Goal: Information Seeking & Learning: Learn about a topic

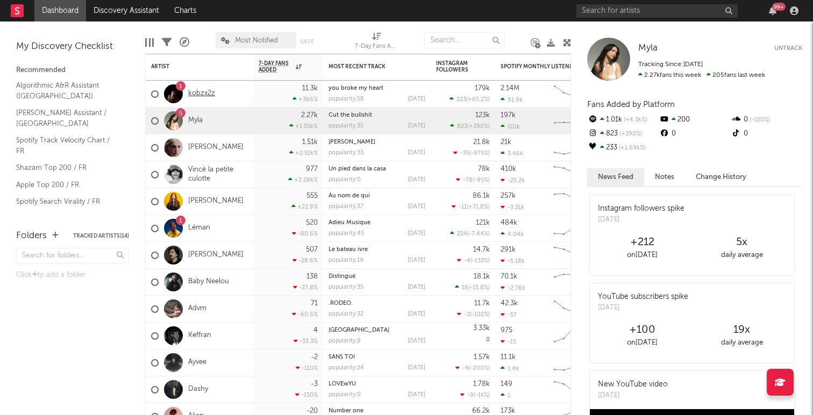
click at [203, 94] on link "kobzx2z" at bounding box center [201, 93] width 27 height 9
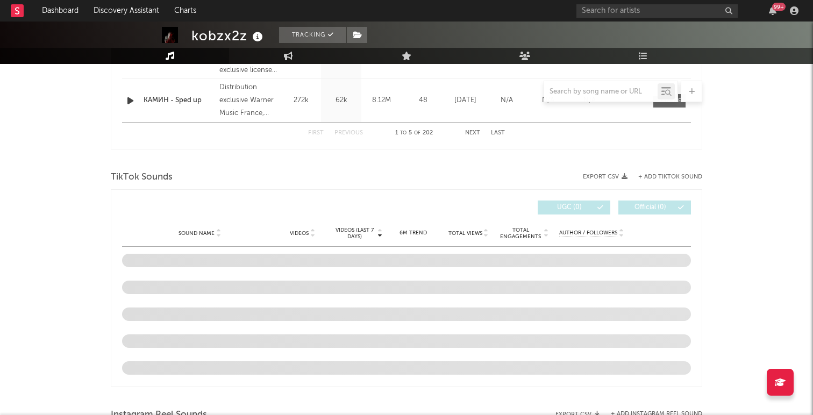
select select "6m"
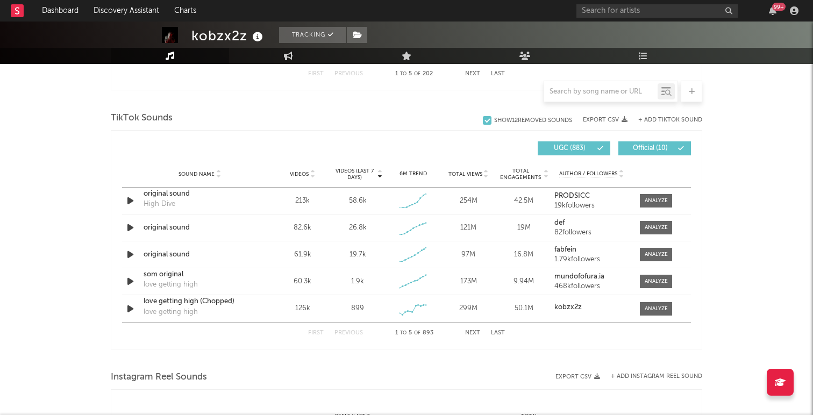
scroll to position [684, 0]
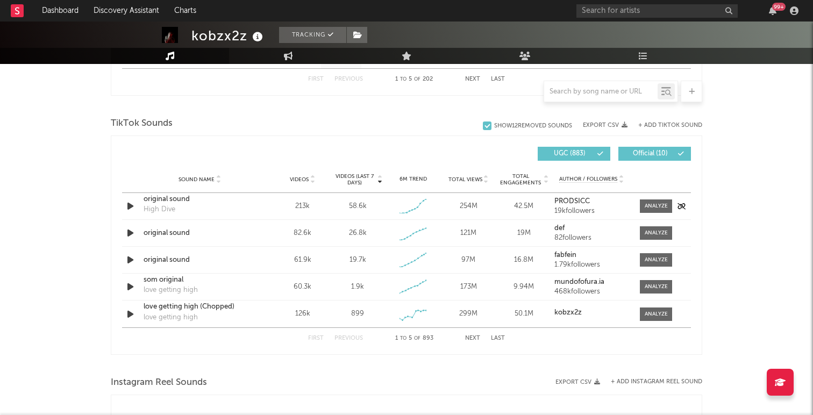
click at [169, 195] on div "original sound" at bounding box center [200, 199] width 112 height 11
click at [301, 260] on div "61.9k" at bounding box center [303, 260] width 50 height 11
click at [300, 258] on div "61.9k" at bounding box center [303, 260] width 50 height 11
click at [178, 259] on div "original sound" at bounding box center [200, 260] width 112 height 11
click at [471, 340] on button "Next" at bounding box center [472, 339] width 15 height 6
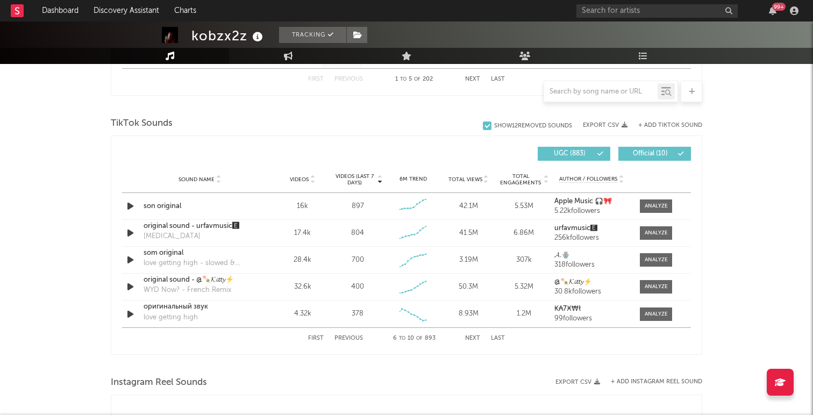
click at [657, 19] on div "99 +" at bounding box center [690, 11] width 226 height 22
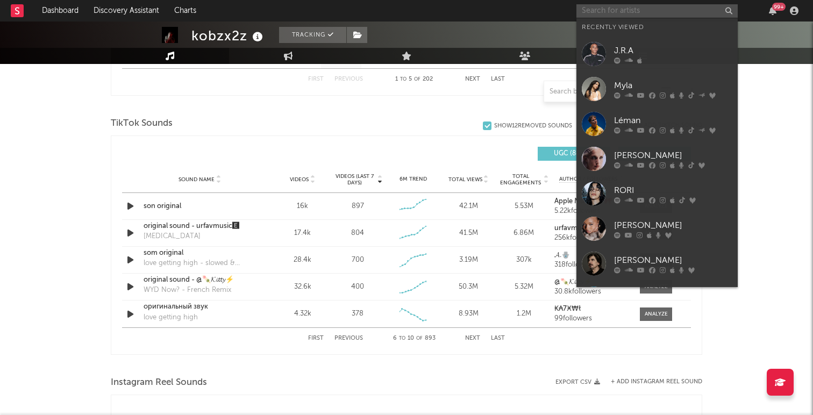
click at [657, 13] on input "text" at bounding box center [657, 10] width 161 height 13
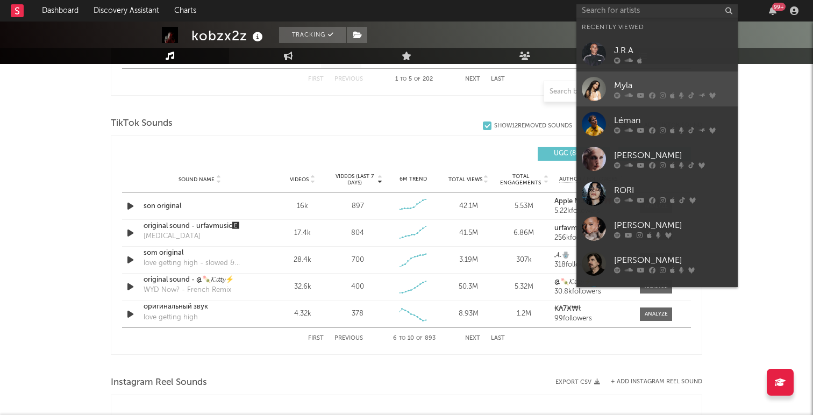
click at [656, 89] on div "Myla" at bounding box center [673, 85] width 118 height 13
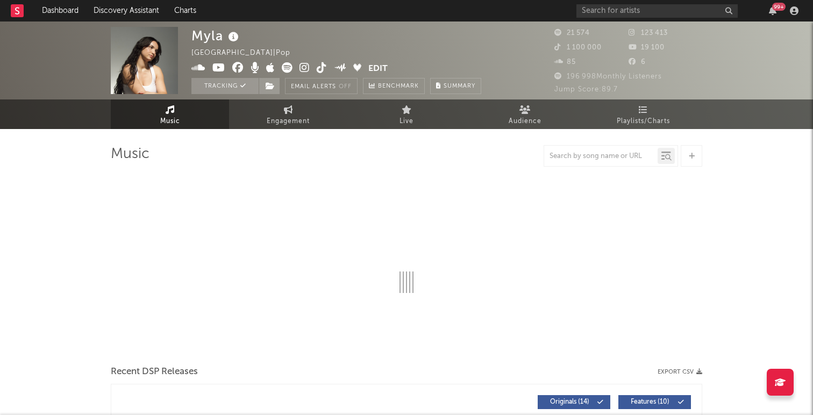
select select "6m"
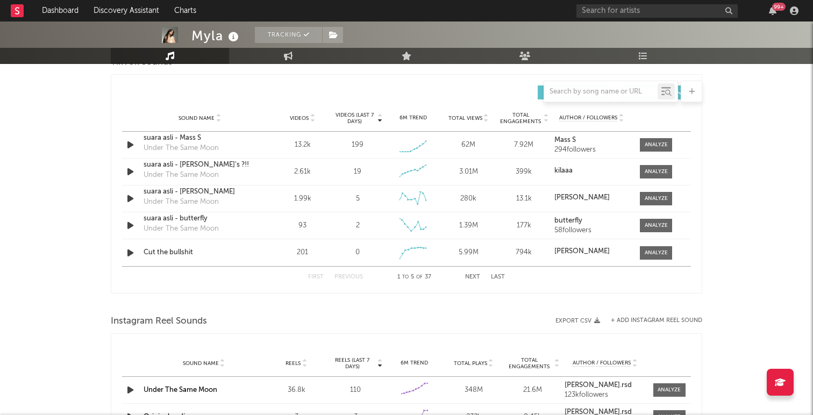
scroll to position [740, 0]
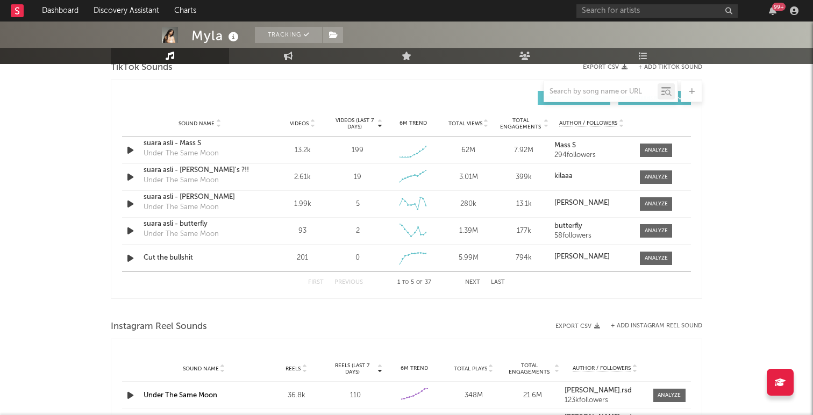
click at [351, 127] on span "Videos (last 7 days)" at bounding box center [355, 123] width 44 height 13
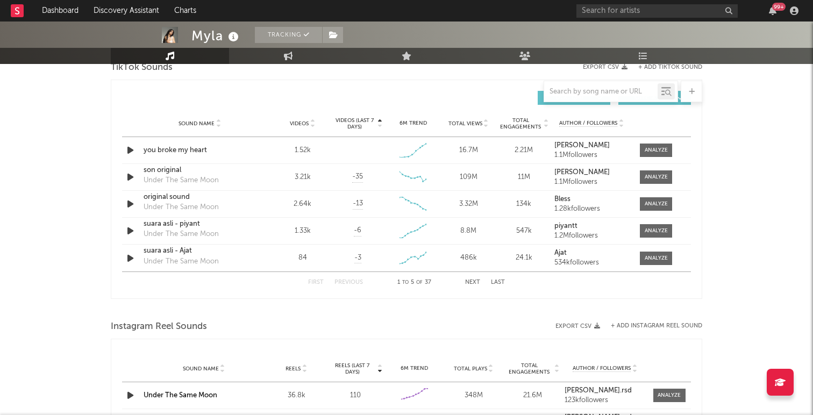
click at [353, 122] on span "Videos (last 7 days)" at bounding box center [355, 123] width 44 height 13
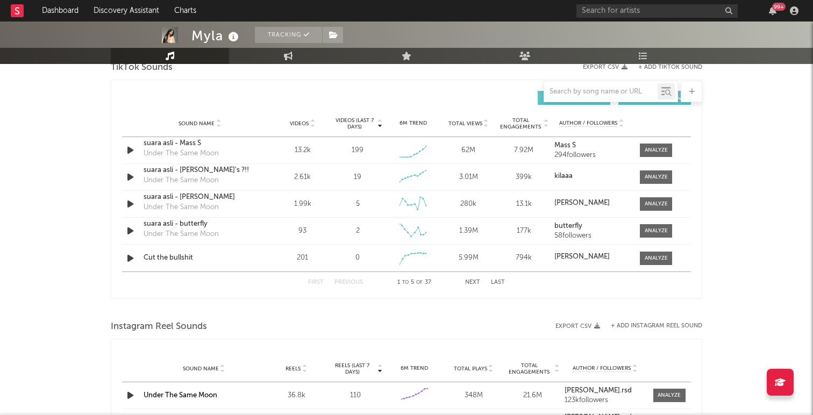
click at [353, 122] on span "Videos (last 7 days)" at bounding box center [355, 123] width 44 height 13
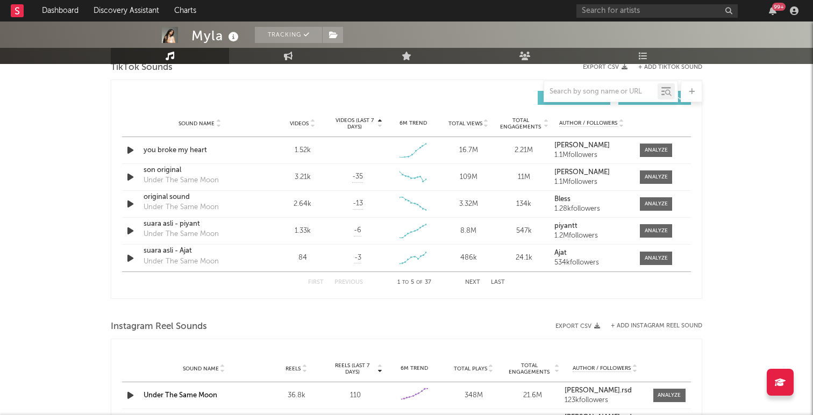
click at [362, 120] on span "Videos (last 7 days)" at bounding box center [355, 123] width 44 height 13
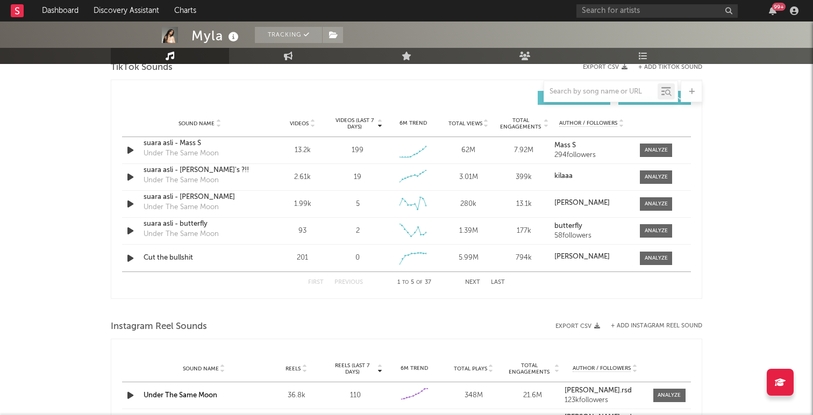
click at [362, 120] on span "Videos (last 7 days)" at bounding box center [355, 123] width 44 height 13
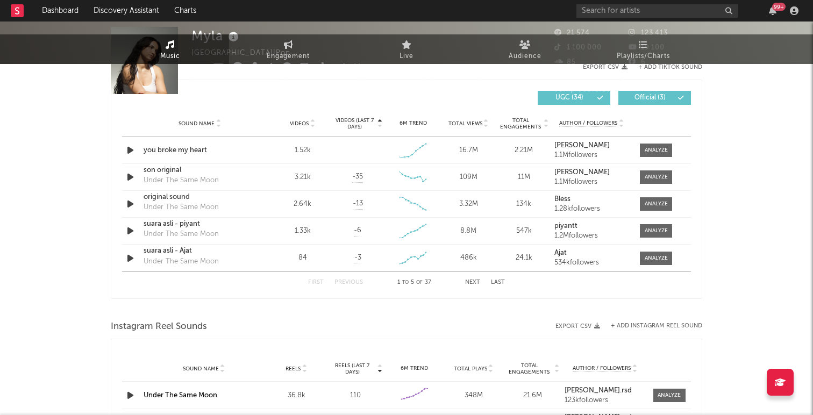
scroll to position [0, 0]
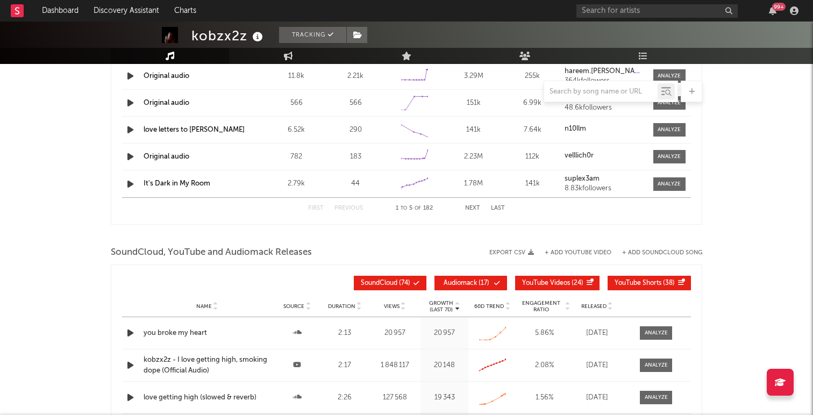
select select "6m"
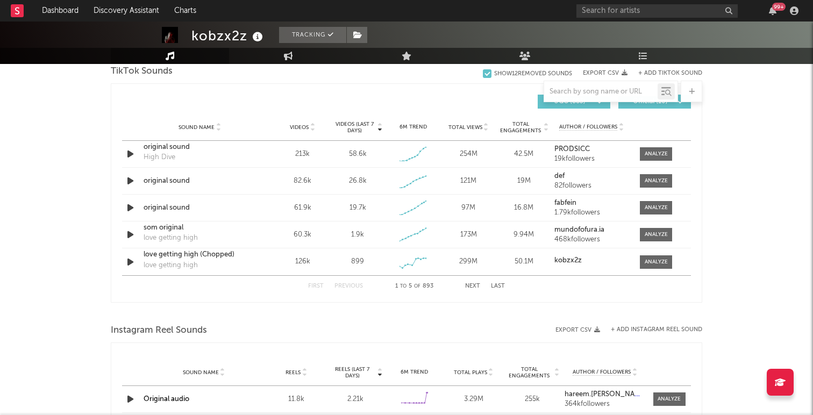
scroll to position [735, 0]
